Goal: Task Accomplishment & Management: Manage account settings

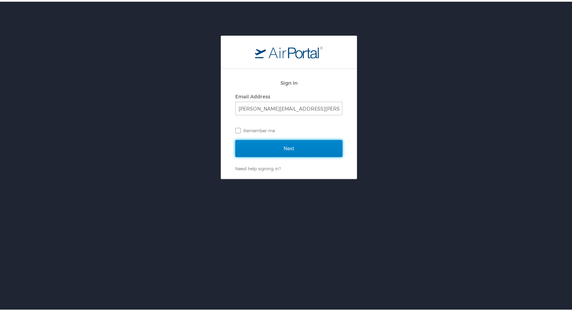
click at [279, 147] on input "Next" at bounding box center [288, 146] width 107 height 17
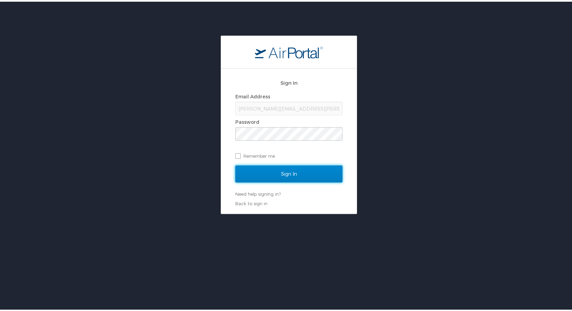
click at [299, 173] on input "Sign In" at bounding box center [288, 172] width 107 height 17
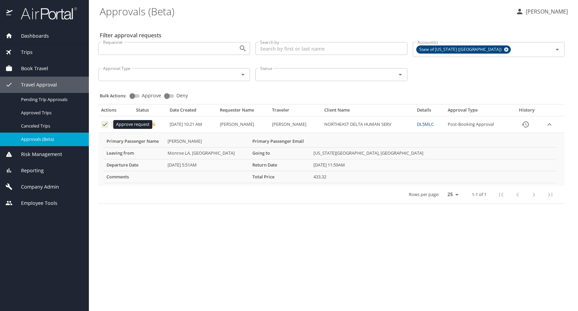
click at [103, 125] on icon "Approval table" at bounding box center [105, 124] width 4 height 3
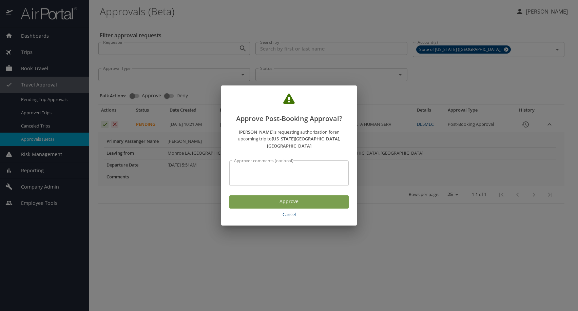
click at [285, 197] on span "Approve" at bounding box center [289, 201] width 108 height 8
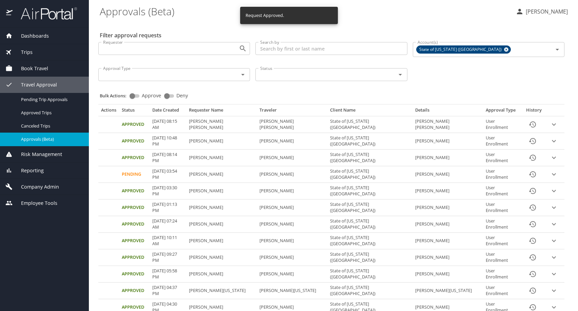
click at [379, 20] on \(Beta\) "Approvals (Beta)" at bounding box center [305, 11] width 410 height 21
